Goal: Task Accomplishment & Management: Use online tool/utility

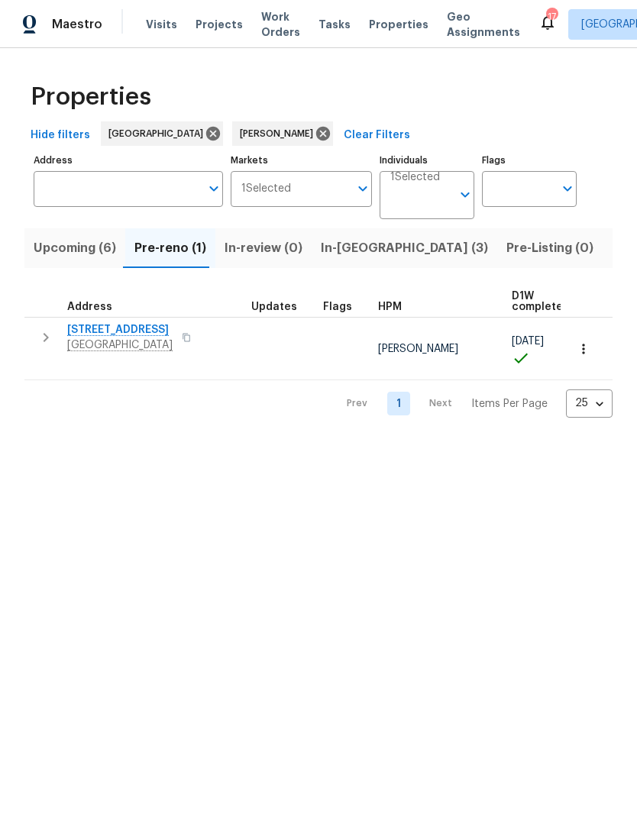
click at [46, 334] on icon "button" at bounding box center [46, 337] width 18 height 18
click at [47, 347] on button "button" at bounding box center [46, 337] width 31 height 31
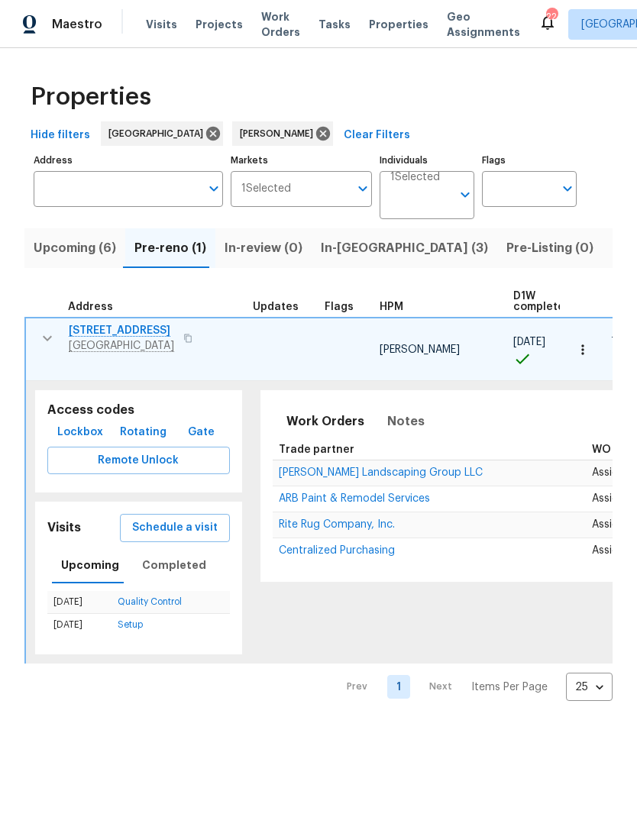
click at [315, 493] on span "ARB Paint & Remodel Services" at bounding box center [354, 498] width 151 height 11
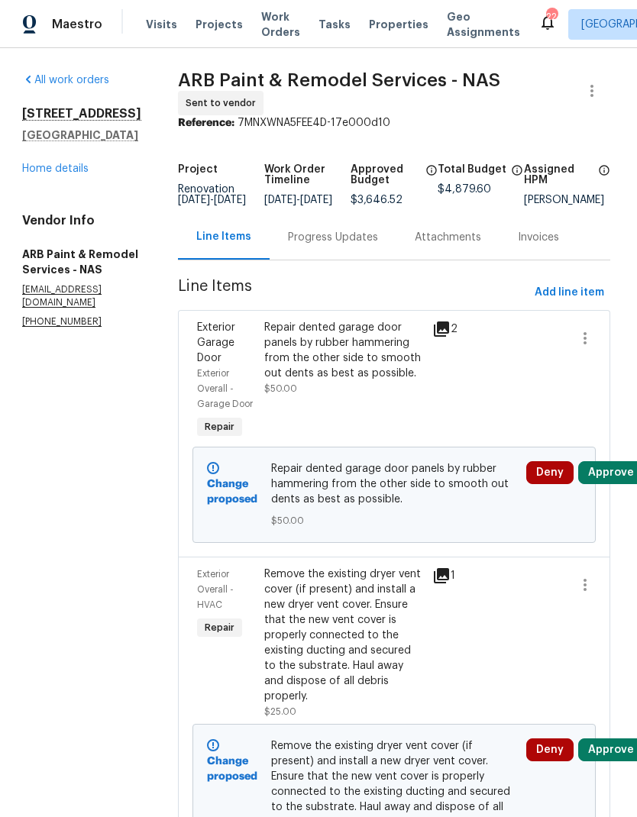
scroll to position [0, 2]
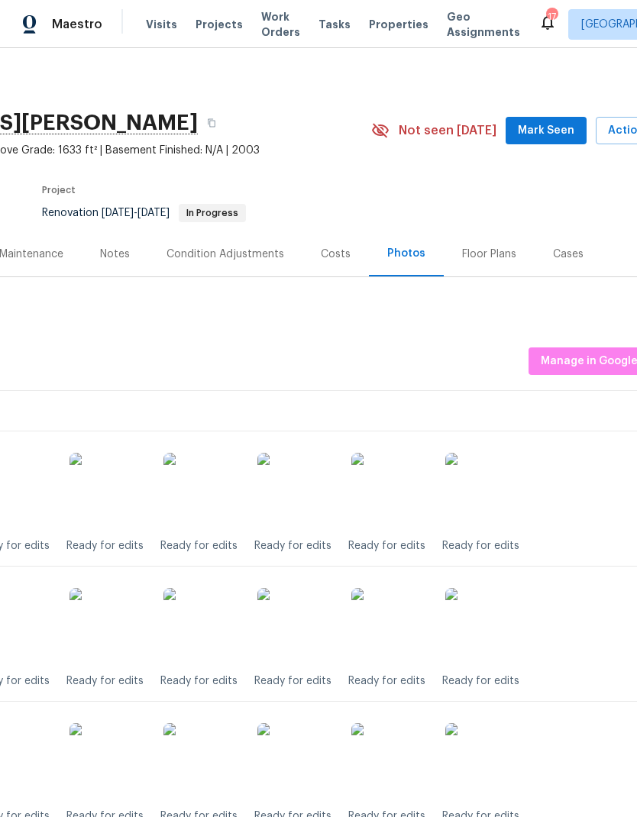
scroll to position [0, 182]
click at [547, 126] on span "Mark Seen" at bounding box center [546, 130] width 56 height 19
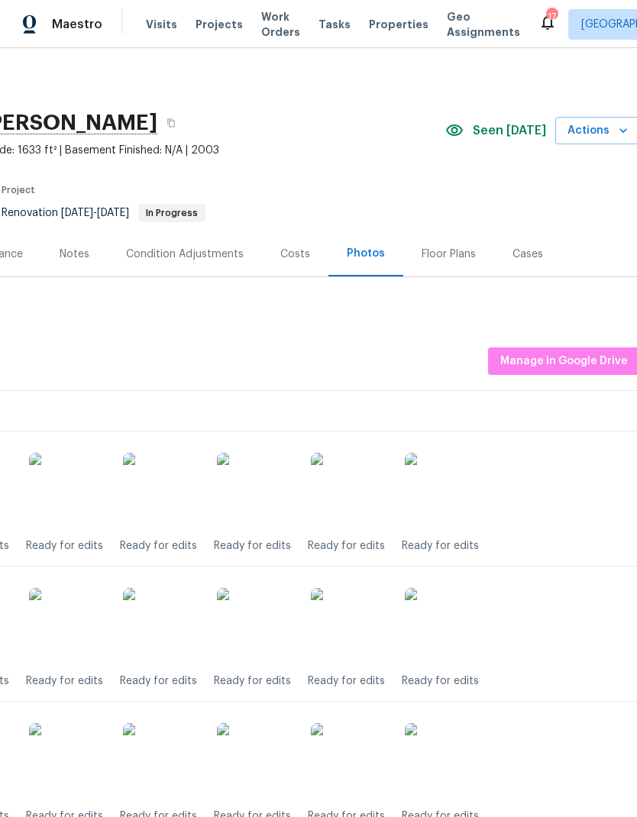
scroll to position [0, 226]
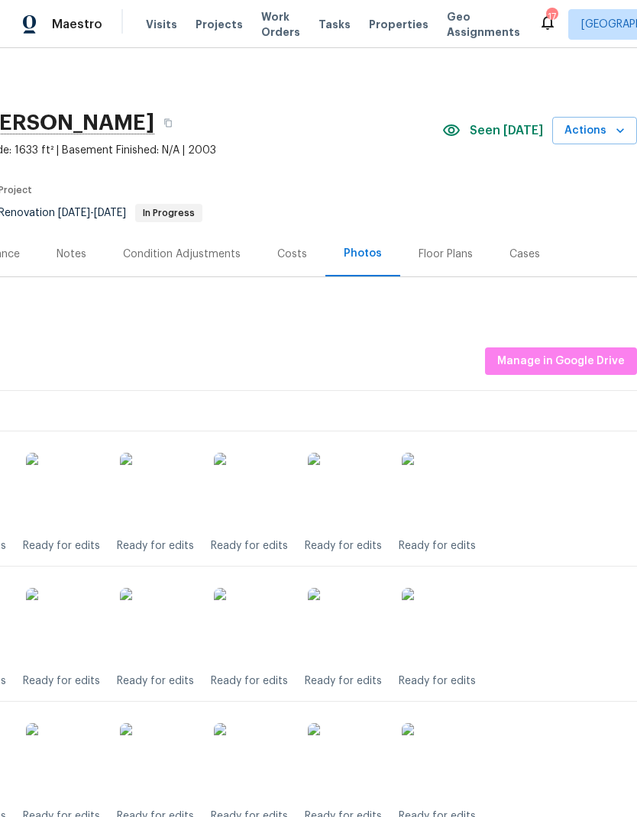
click at [604, 135] on span "Actions" at bounding box center [594, 130] width 60 height 19
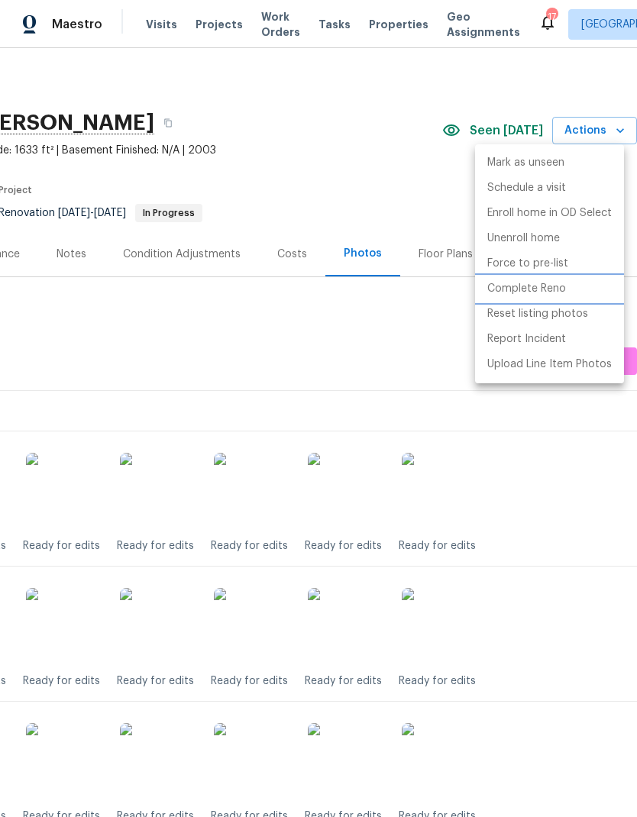
click at [502, 285] on p "Complete Reno" at bounding box center [526, 289] width 79 height 16
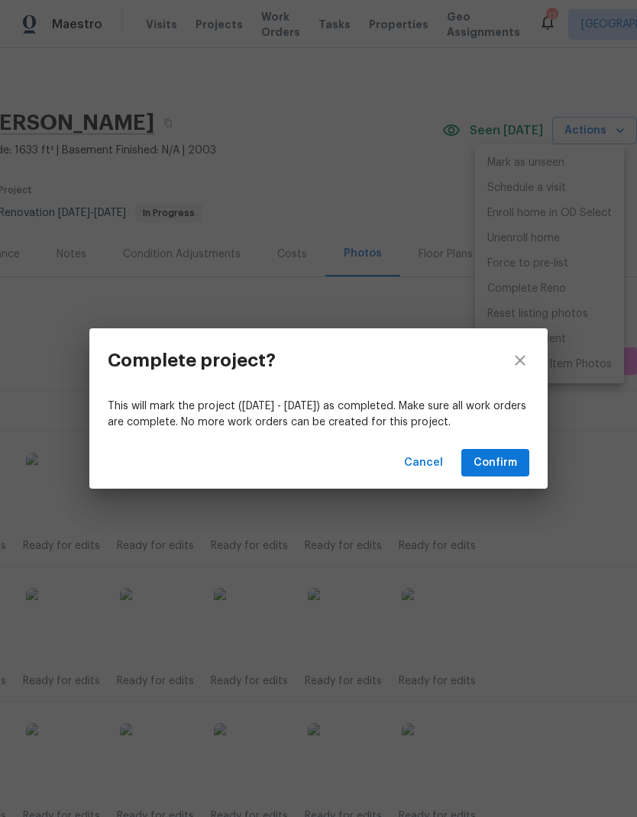
click at [516, 440] on div "Cancel Confirm" at bounding box center [318, 463] width 458 height 53
click at [479, 459] on span "Confirm" at bounding box center [495, 462] width 44 height 19
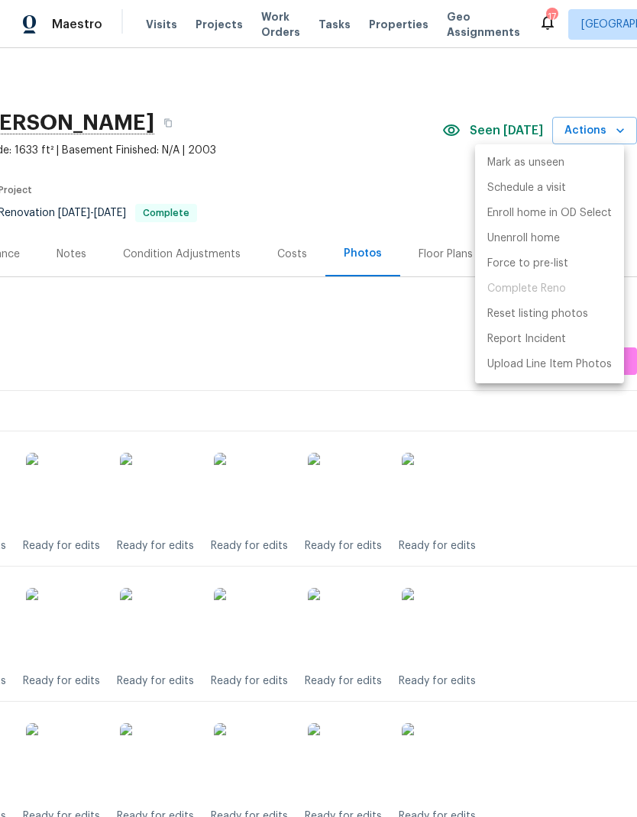
click at [132, 342] on div at bounding box center [318, 408] width 637 height 817
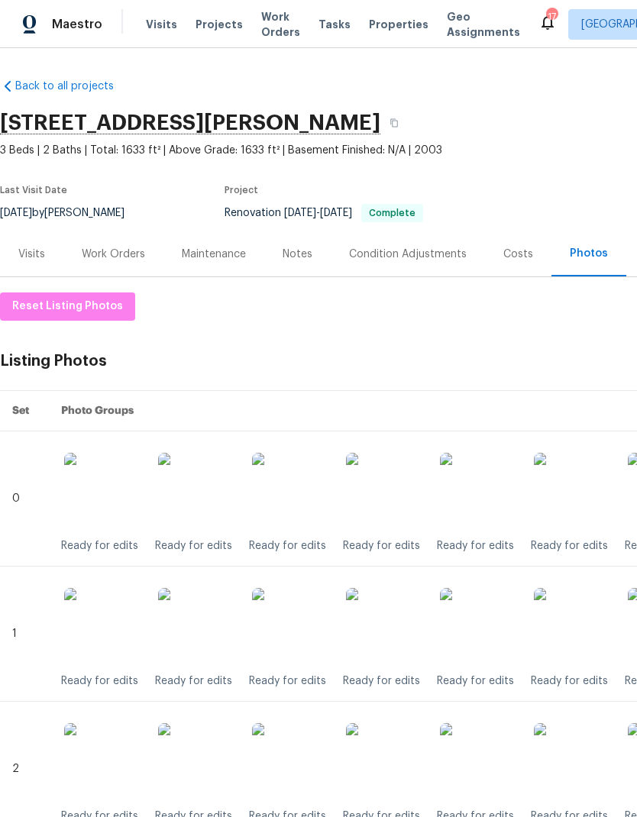
scroll to position [0, 0]
click at [95, 254] on div "Work Orders" at bounding box center [113, 254] width 63 height 15
